Goal: Entertainment & Leisure: Consume media (video, audio)

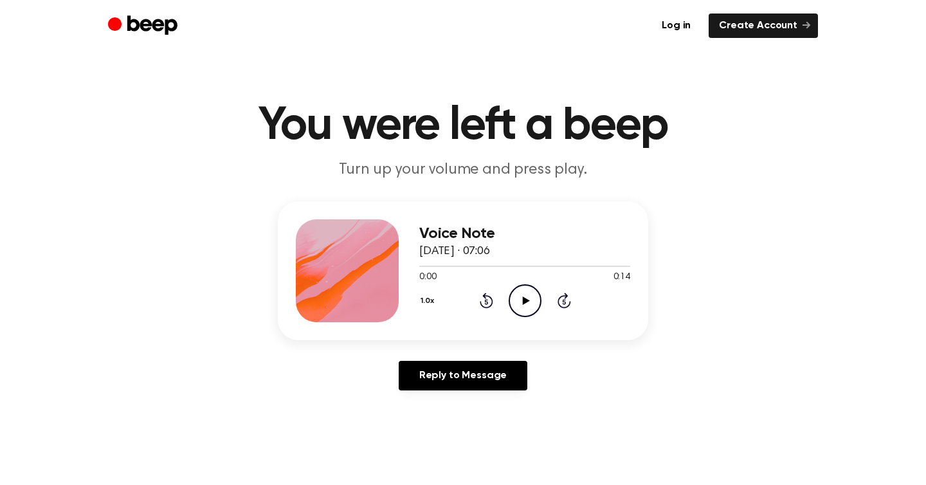
click at [527, 309] on icon "Play Audio" at bounding box center [525, 300] width 33 height 33
click at [526, 304] on icon "Play Audio" at bounding box center [525, 300] width 33 height 33
click at [531, 297] on icon "Play Audio" at bounding box center [525, 300] width 33 height 33
click at [527, 300] on icon at bounding box center [525, 301] width 7 height 8
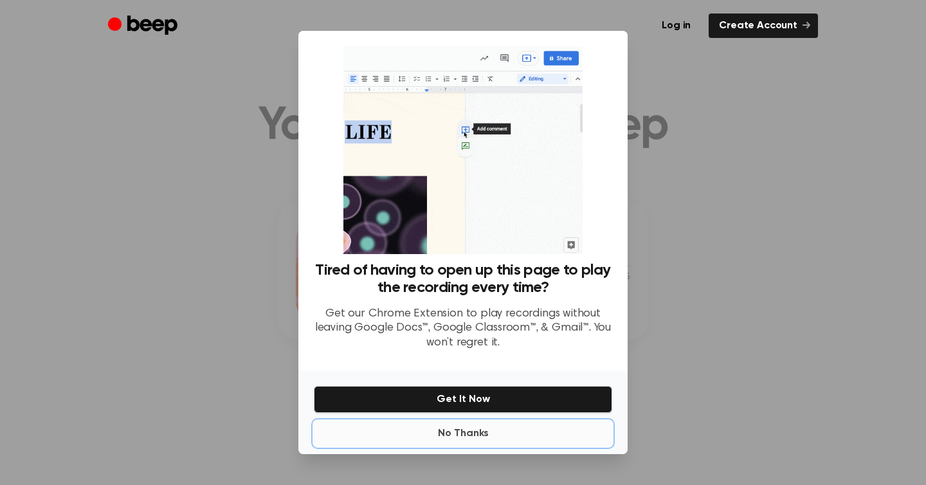
click at [482, 428] on button "No Thanks" at bounding box center [463, 434] width 298 height 26
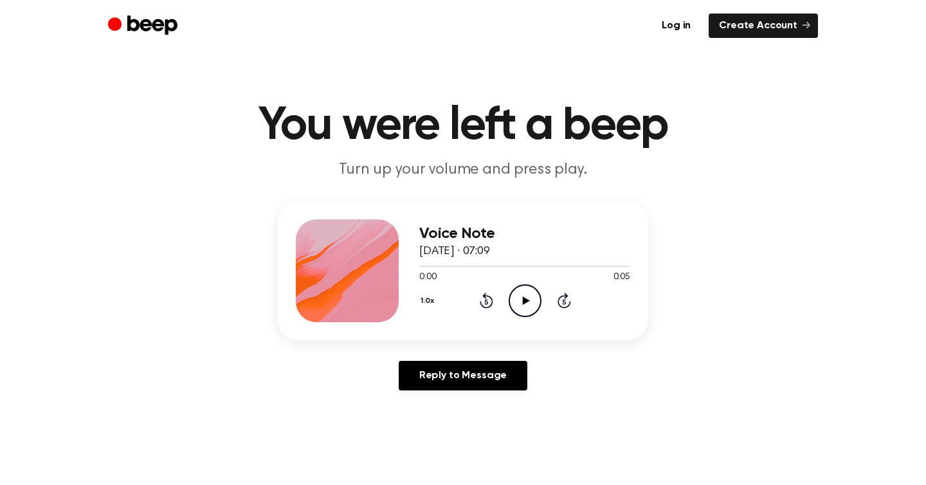
click at [520, 307] on icon "Play Audio" at bounding box center [525, 300] width 33 height 33
click at [527, 294] on icon "Play Audio" at bounding box center [525, 300] width 33 height 33
click at [521, 297] on icon "Play Audio" at bounding box center [525, 300] width 33 height 33
click at [525, 292] on icon "Play Audio" at bounding box center [525, 300] width 33 height 33
click at [533, 301] on icon "Play Audio" at bounding box center [525, 300] width 33 height 33
